Goal: Browse casually

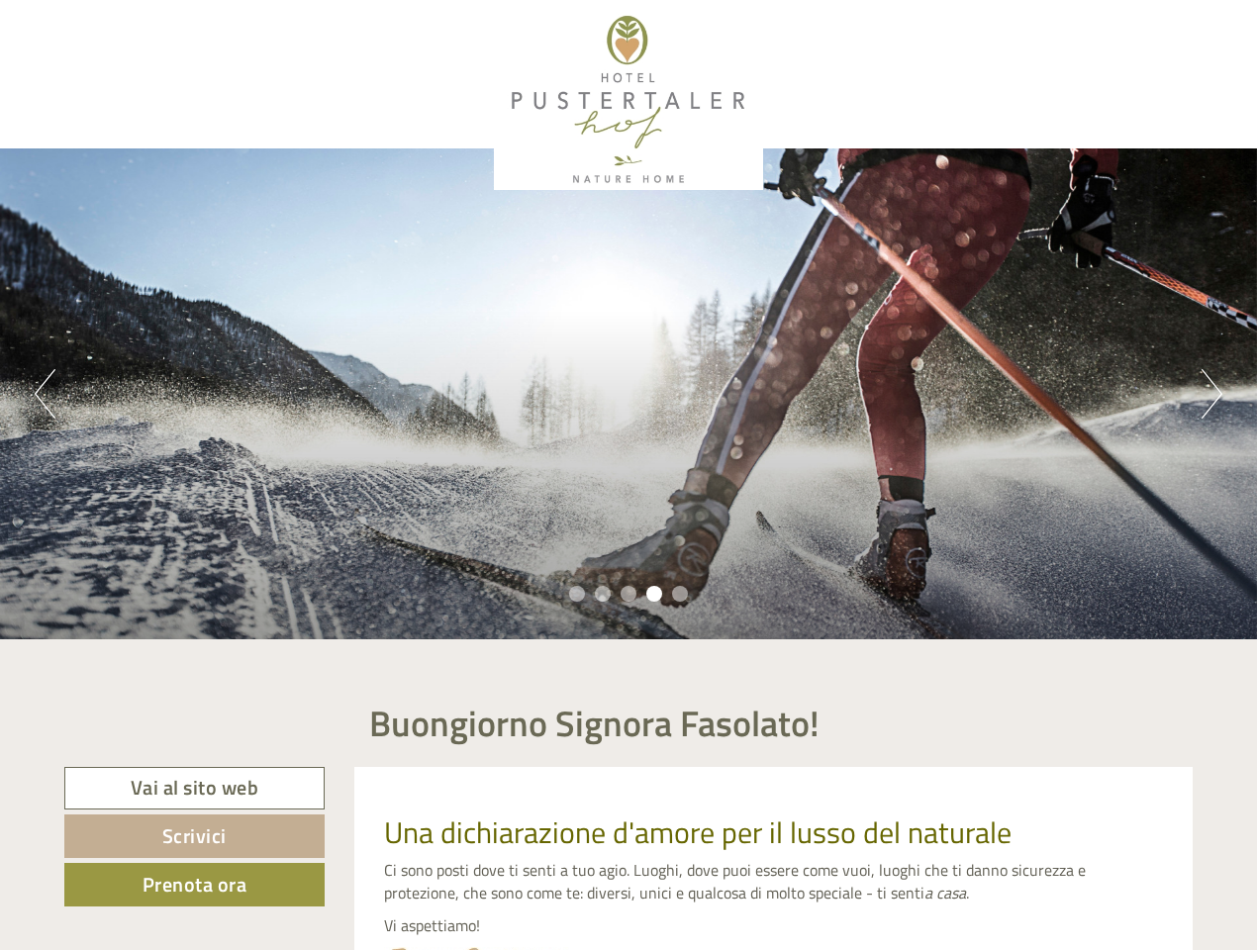
click at [629, 475] on div "Previous Next 1 2 3 4 5" at bounding box center [628, 393] width 1257 height 491
click at [45, 394] on button "Previous" at bounding box center [45, 393] width 21 height 49
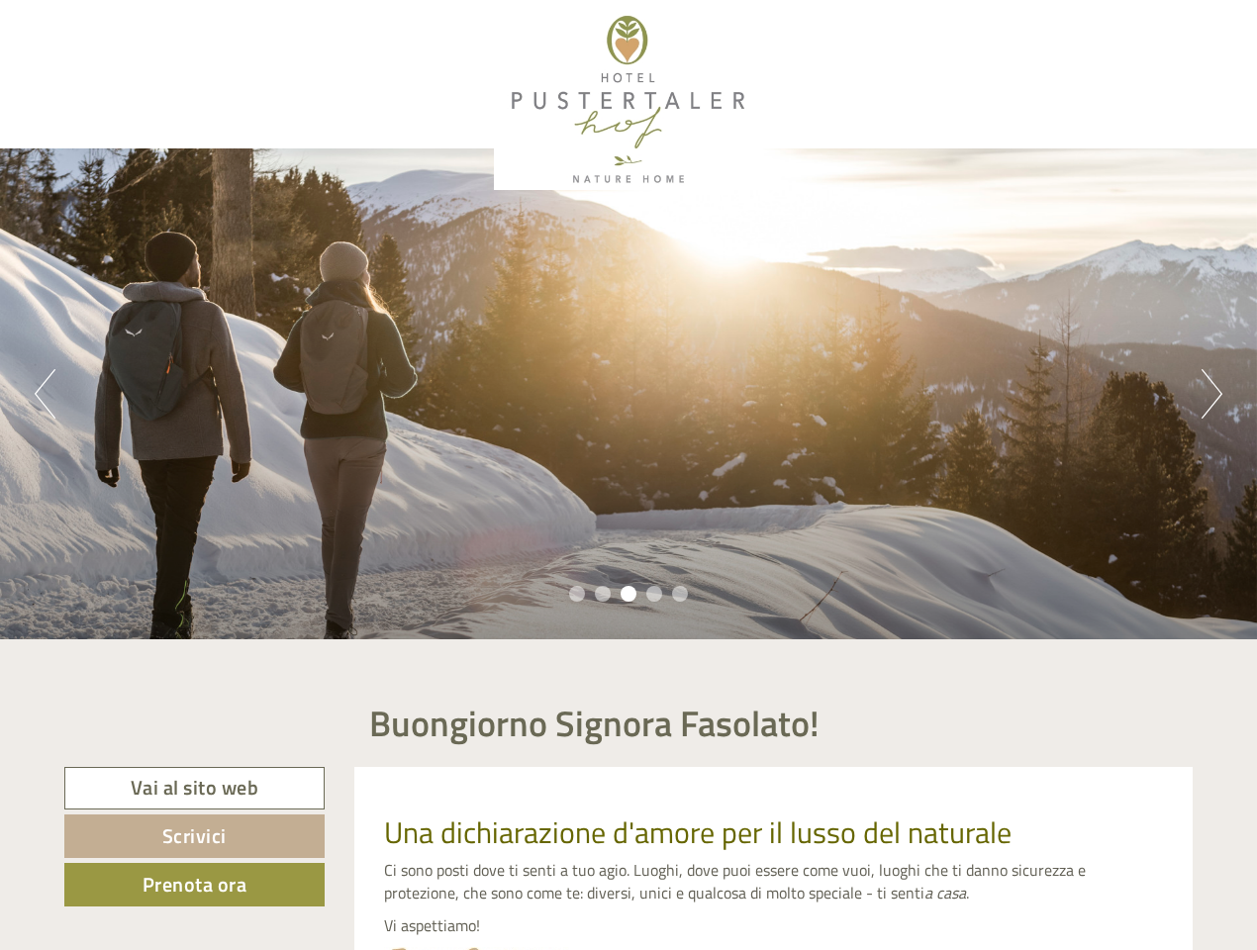
click at [629, 394] on div "Previous Next 1 2 3 4 5" at bounding box center [628, 393] width 1257 height 491
click at [1212, 394] on button "Next" at bounding box center [1212, 393] width 21 height 49
click at [577, 594] on li "1" at bounding box center [577, 594] width 16 height 16
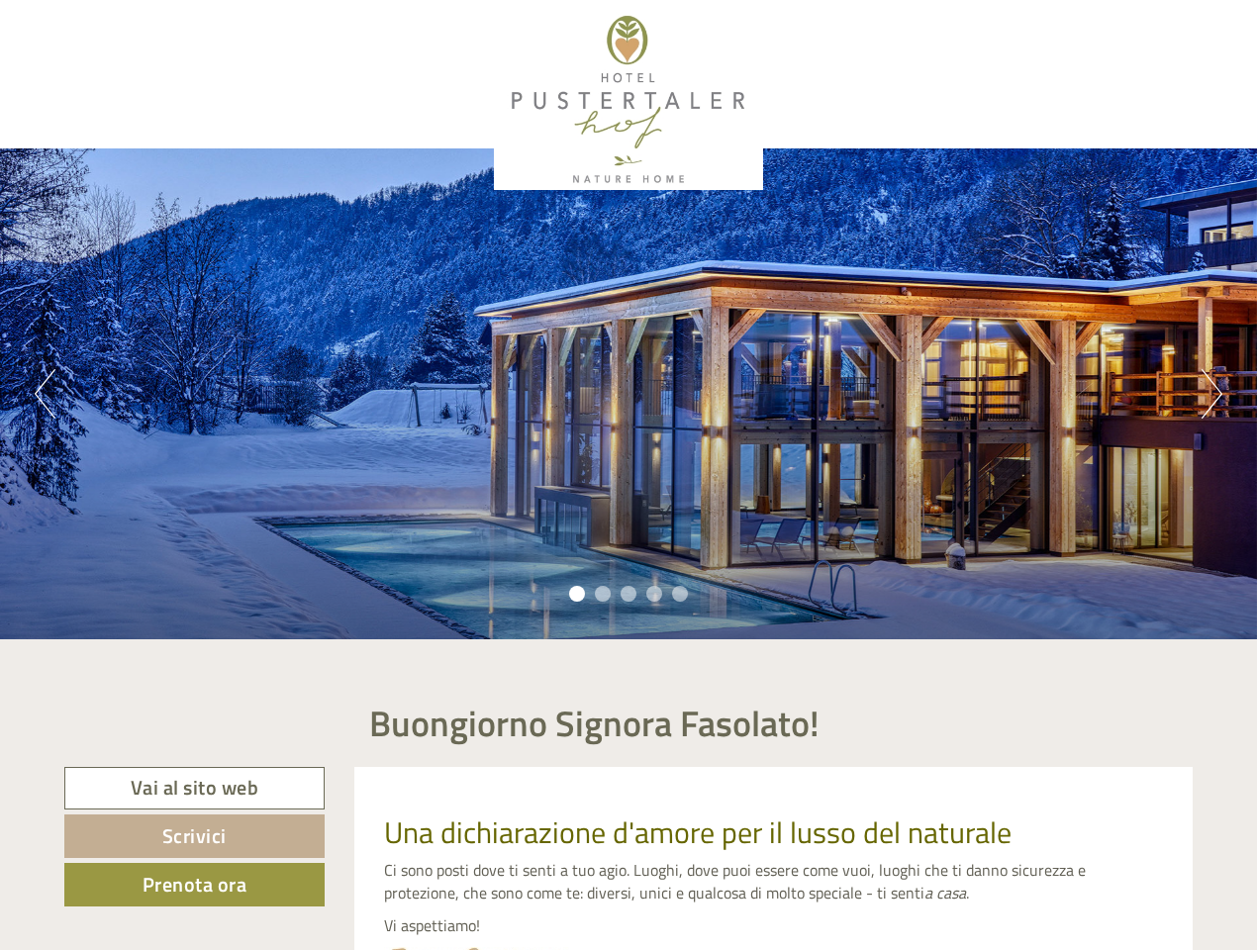
click at [603, 594] on li "2" at bounding box center [603, 594] width 16 height 16
click at [629, 594] on li "3" at bounding box center [629, 594] width 16 height 16
click at [654, 594] on li "4" at bounding box center [654, 594] width 16 height 16
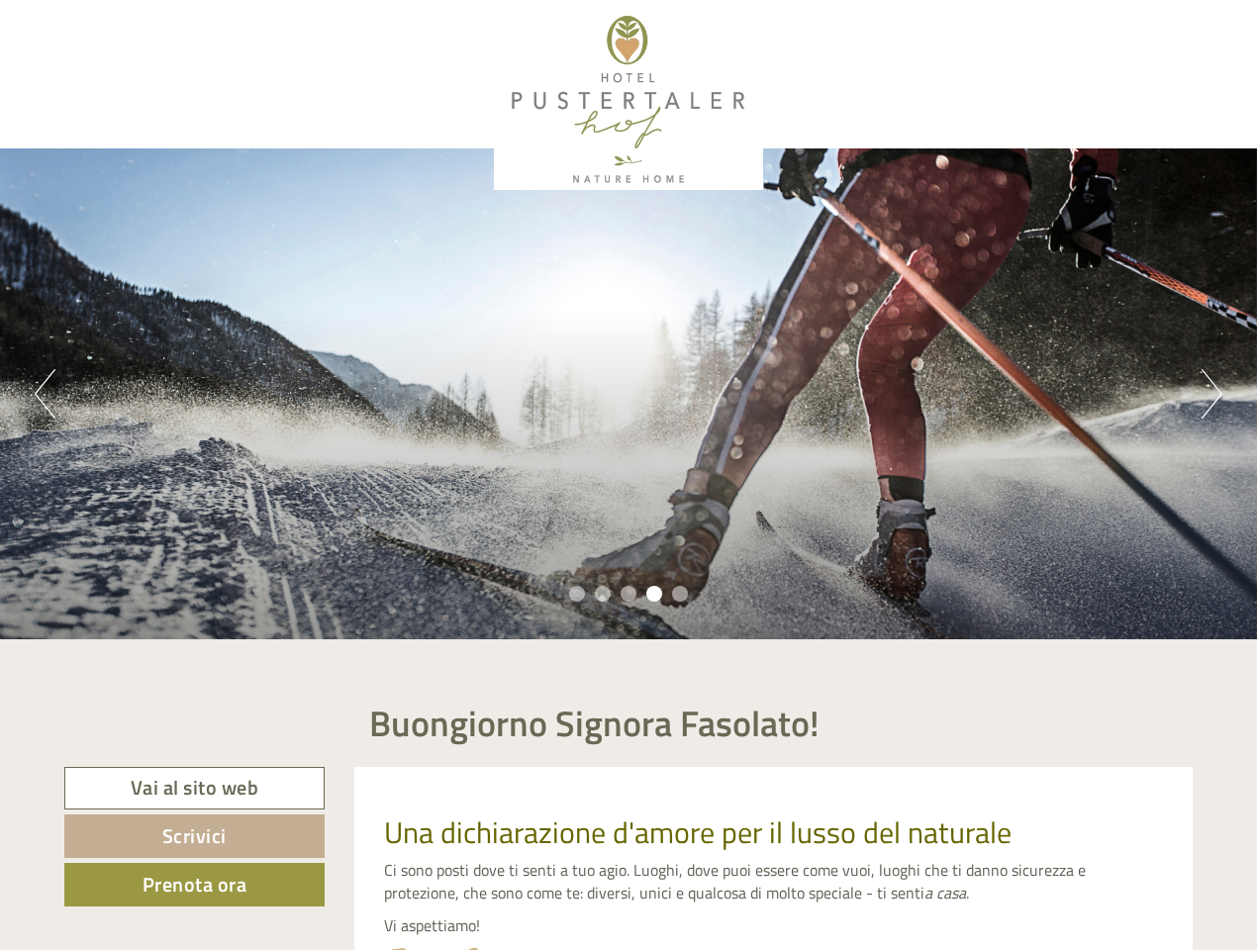
click at [680, 594] on li "5" at bounding box center [680, 594] width 16 height 16
